Goal: Task Accomplishment & Management: Manage account settings

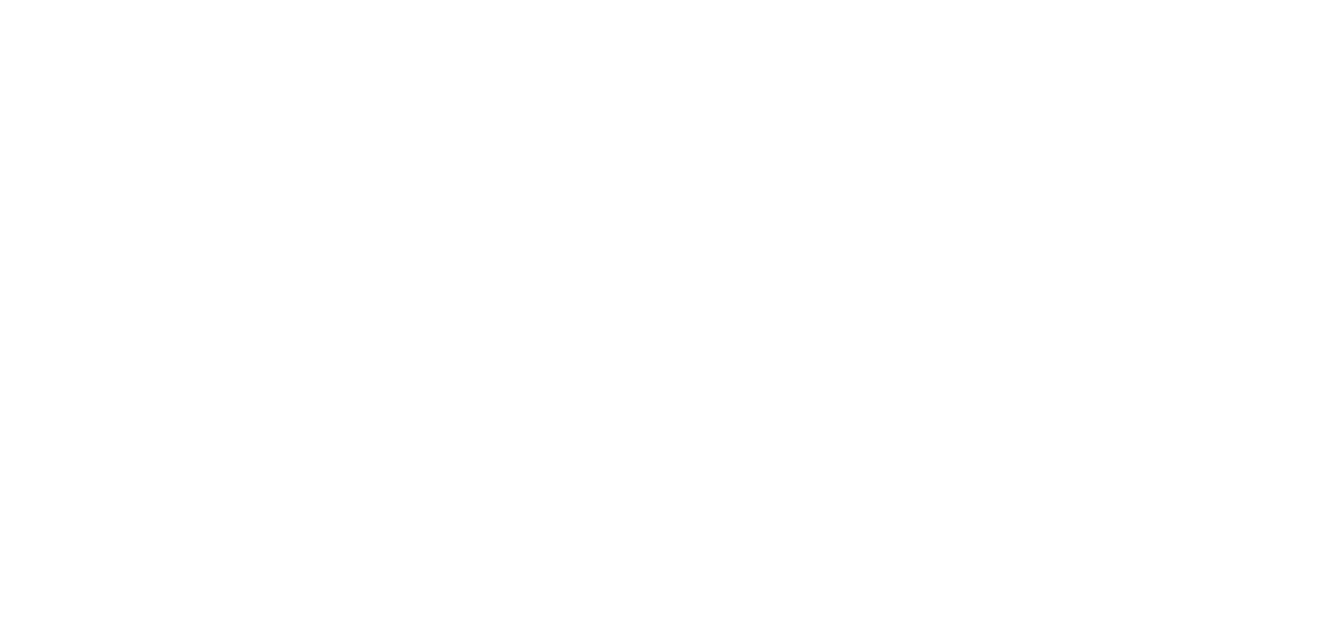
click at [1073, 269] on body at bounding box center [666, 316] width 1332 height 633
select select "*"
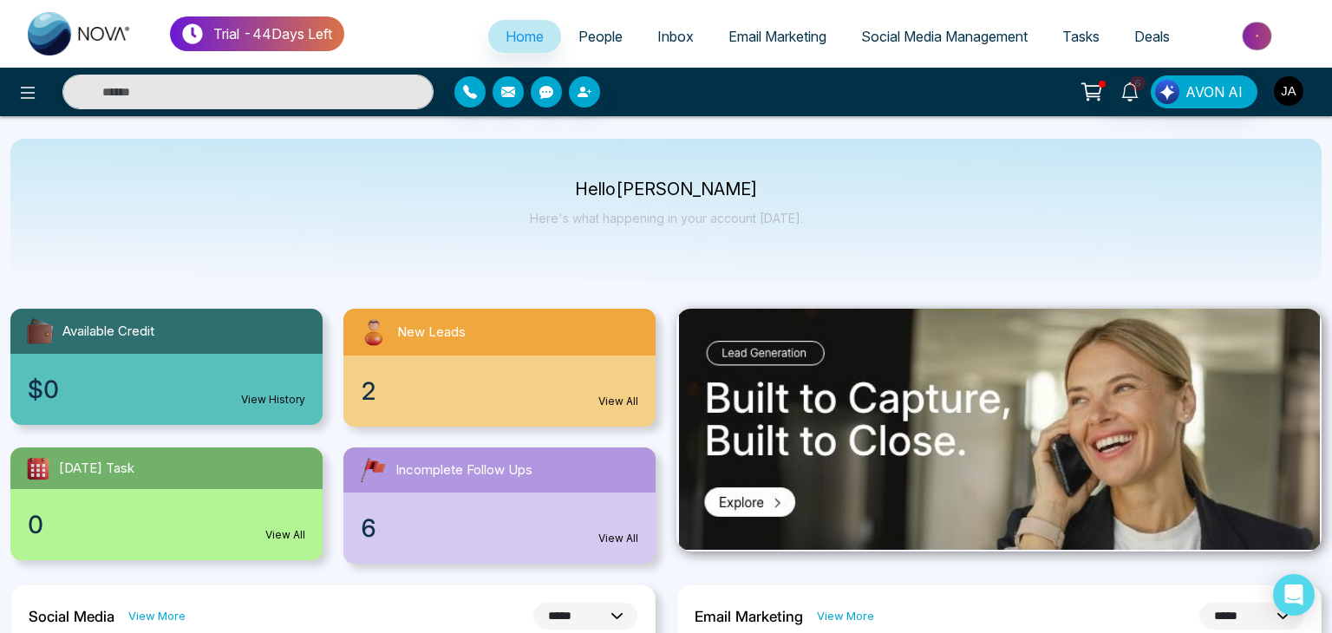
click at [1288, 95] on body "**********" at bounding box center [666, 316] width 1332 height 633
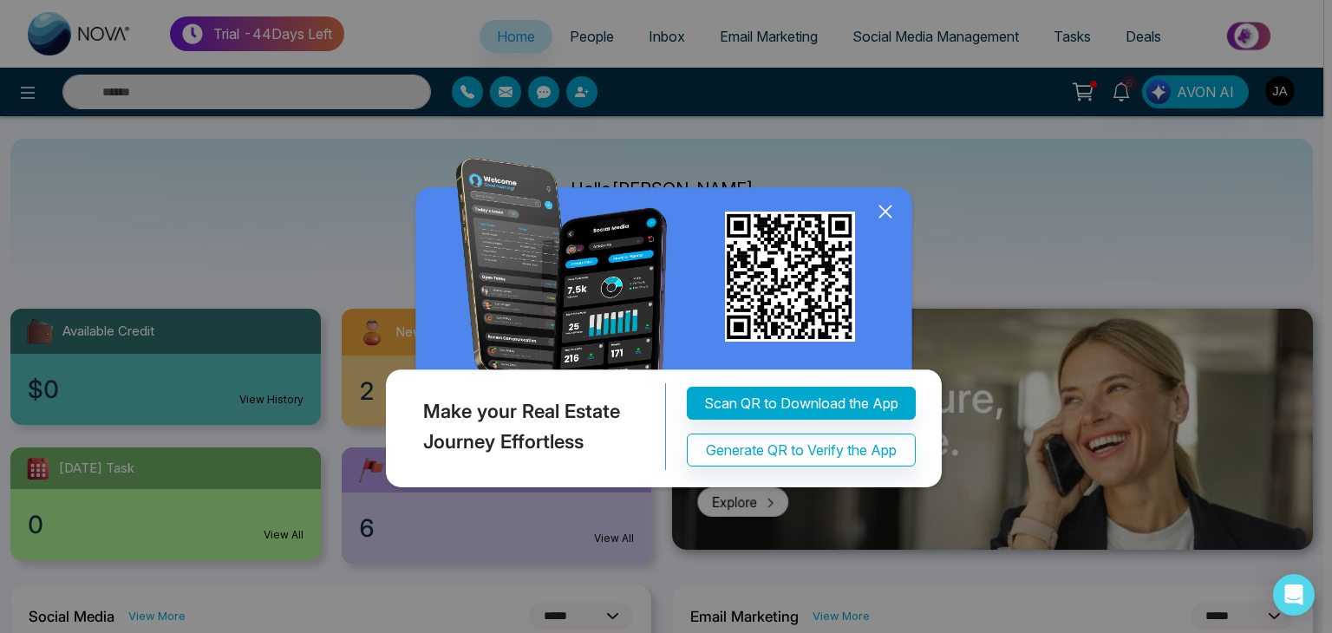
click at [888, 218] on icon at bounding box center [884, 211] width 11 height 11
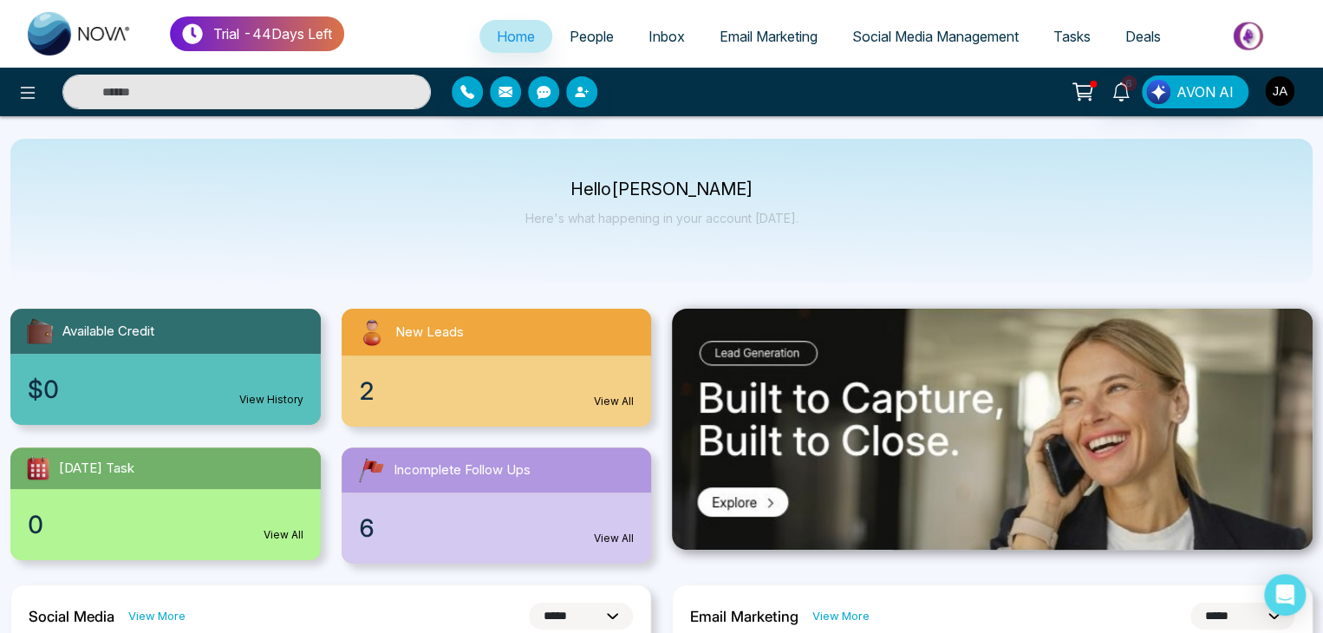
click at [1284, 95] on img "button" at bounding box center [1279, 90] width 29 height 29
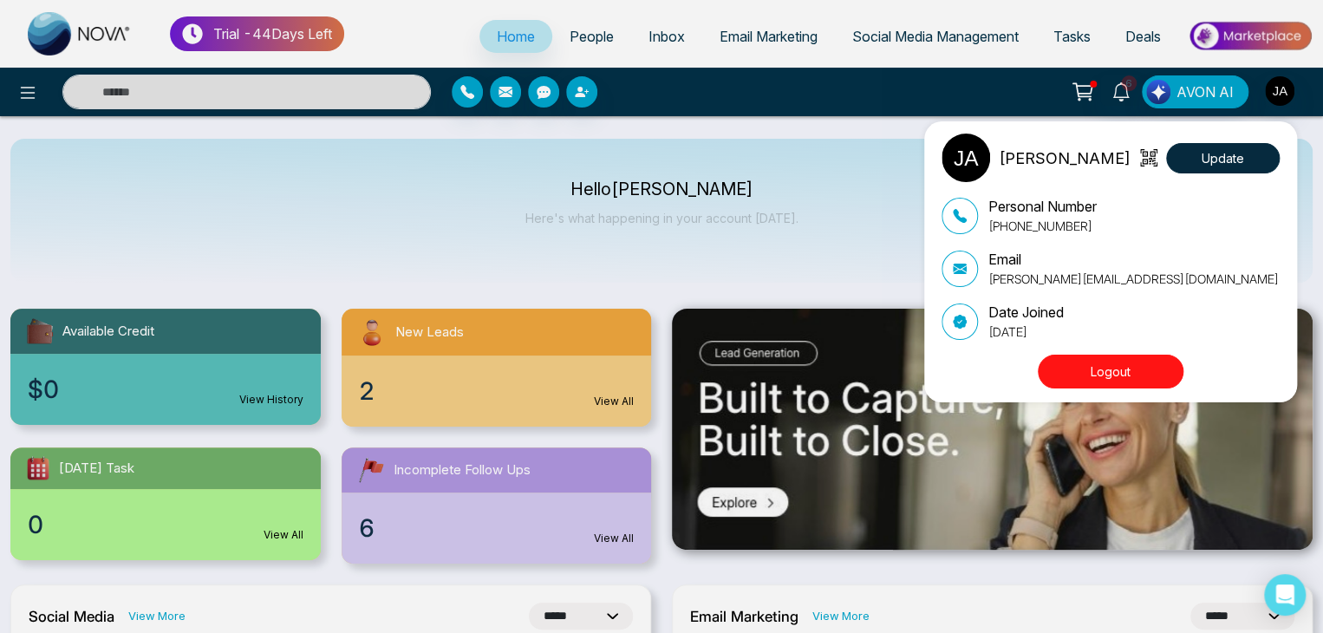
click at [1038, 272] on p "[PERSON_NAME][EMAIL_ADDRESS][DOMAIN_NAME]" at bounding box center [1133, 279] width 290 height 18
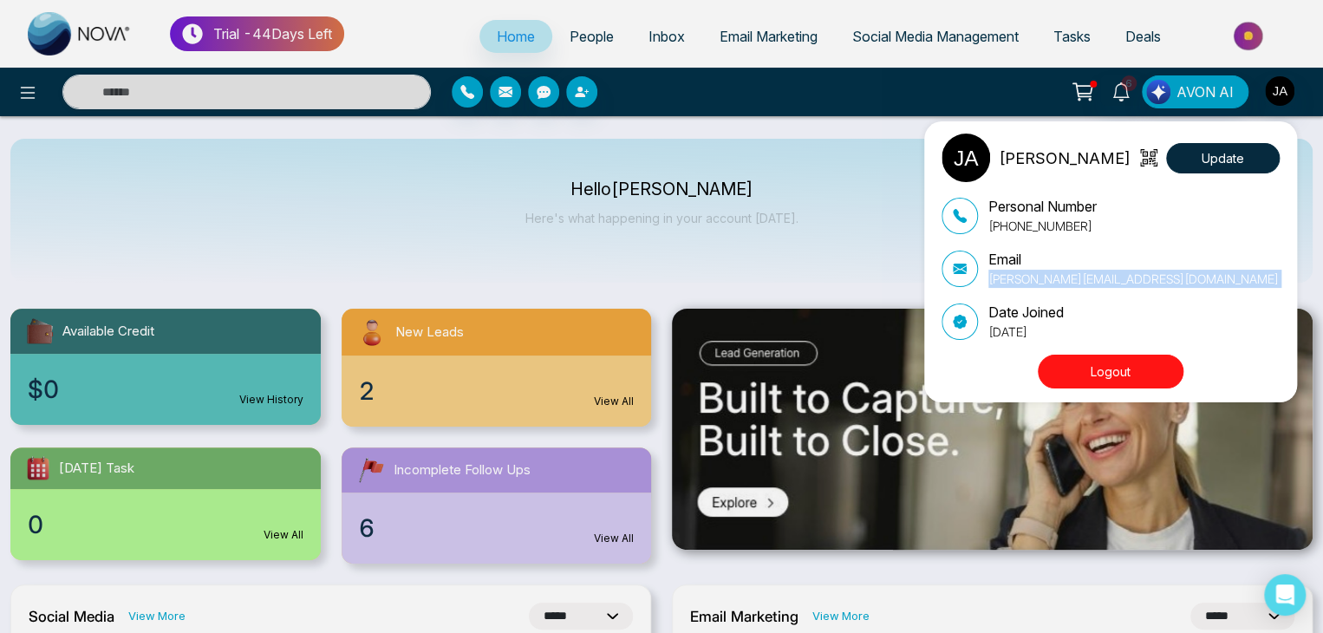
click at [1038, 272] on p "[PERSON_NAME][EMAIL_ADDRESS][DOMAIN_NAME]" at bounding box center [1133, 279] width 290 height 18
click at [1105, 366] on button "Logout" at bounding box center [1111, 372] width 146 height 34
click at [1104, 381] on button "Logout" at bounding box center [1111, 372] width 146 height 34
click at [1135, 360] on button "Logout" at bounding box center [1111, 372] width 146 height 34
